Goal: Navigation & Orientation: Find specific page/section

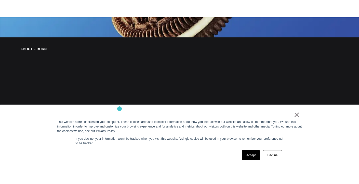
scroll to position [427, 0]
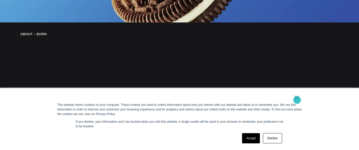
click at [297, 99] on link "×" at bounding box center [297, 97] width 6 height 5
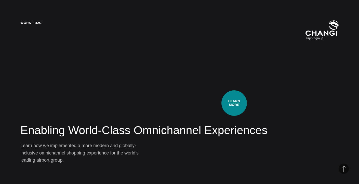
scroll to position [748, 0]
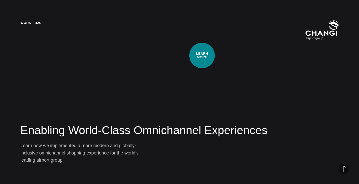
click at [202, 56] on div "Work・B2C Enabling World-Class Omnichannel Experiences Learn how we implemented …" at bounding box center [179, 92] width 359 height 184
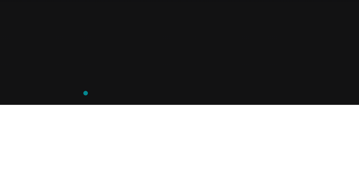
scroll to position [0, 0]
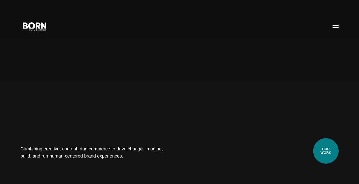
click at [324, 150] on link "Our Work" at bounding box center [326, 151] width 26 height 26
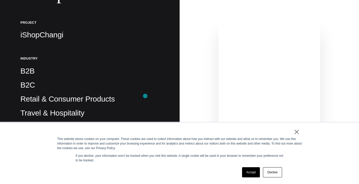
scroll to position [125, 0]
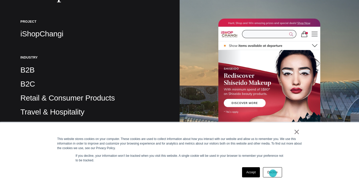
click at [273, 174] on link "Decline" at bounding box center [272, 173] width 19 height 10
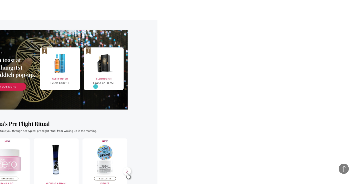
scroll to position [2391, 0]
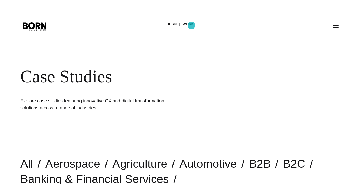
click at [192, 26] on link "Work" at bounding box center [188, 24] width 11 height 8
click at [337, 27] on button "Primary Menu" at bounding box center [336, 26] width 12 height 11
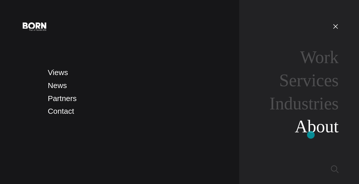
click at [311, 135] on link "About" at bounding box center [317, 126] width 44 height 19
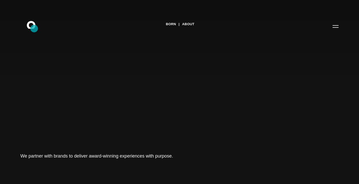
click at [34, 29] on icon ".st0{display:none;} .st1{display:inline;} .st2{font-family:'HelveticaNeue-Mediu…" at bounding box center [34, 26] width 33 height 13
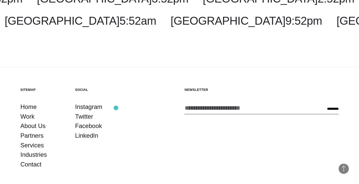
scroll to position [1350, 0]
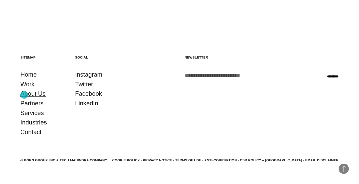
click at [24, 95] on link "About Us" at bounding box center [32, 94] width 25 height 10
